Goal: Navigation & Orientation: Understand site structure

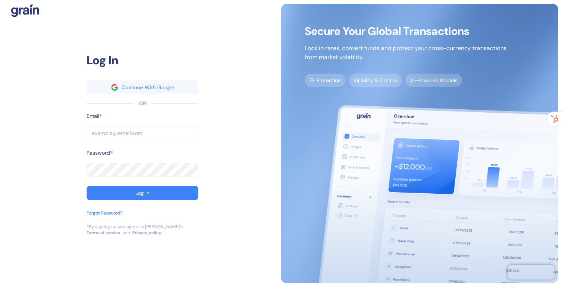
click at [115, 136] on input "text" at bounding box center [143, 133] width 112 height 14
click at [0, 287] on com-1password-button at bounding box center [0, 287] width 0 height 0
type input "marc@grainfinance.co"
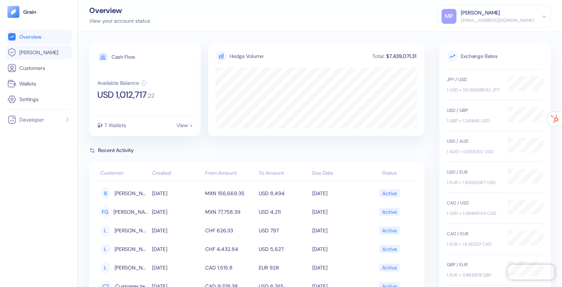
click at [29, 57] on link "Hedges" at bounding box center [38, 52] width 63 height 9
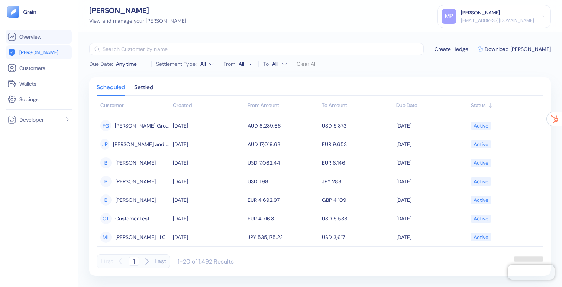
click at [29, 35] on span "Overview" at bounding box center [30, 36] width 22 height 7
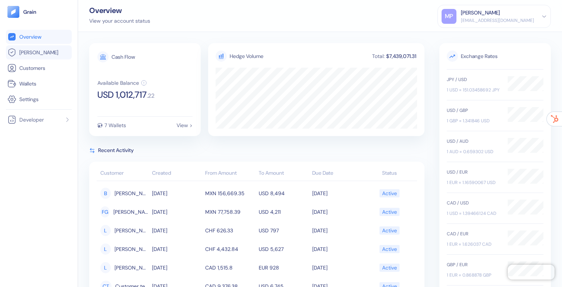
click at [36, 54] on span "Hedges" at bounding box center [38, 52] width 39 height 7
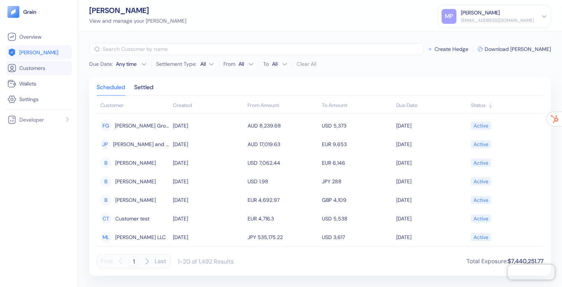
click at [35, 69] on span "Customers" at bounding box center [32, 67] width 26 height 7
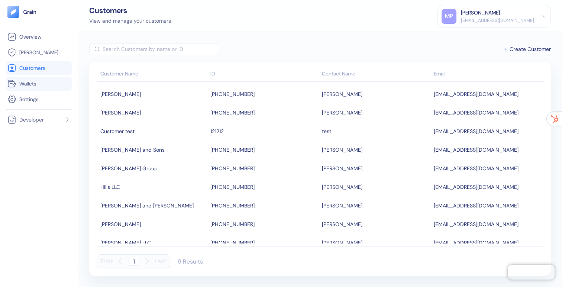
click at [36, 83] on span "Wallets" at bounding box center [27, 83] width 17 height 7
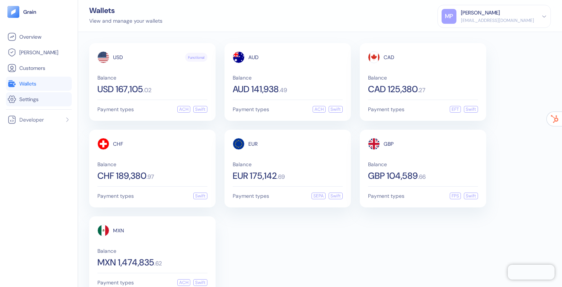
click at [37, 96] on span "Settings" at bounding box center [28, 99] width 19 height 7
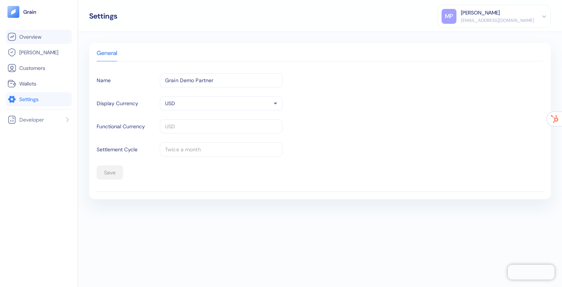
click at [32, 40] on span "Overview" at bounding box center [30, 36] width 22 height 7
